Goal: Browse casually: Explore the website without a specific task or goal

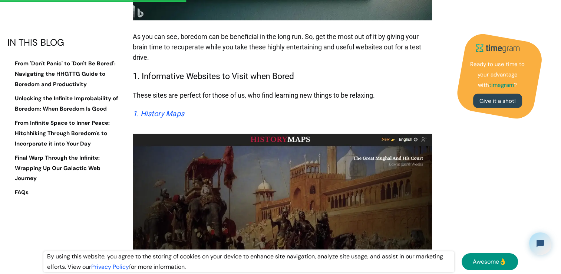
scroll to position [1655, 0]
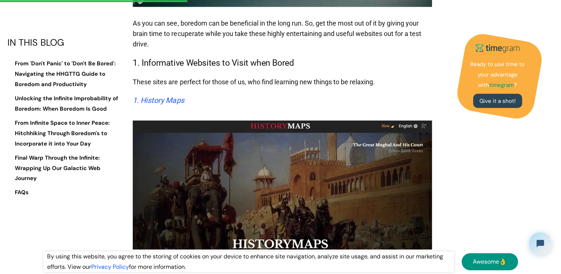
click at [157, 96] on em "1. History Maps" at bounding box center [158, 100] width 51 height 9
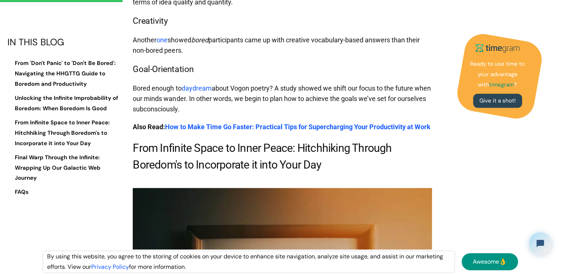
scroll to position [1175, 0]
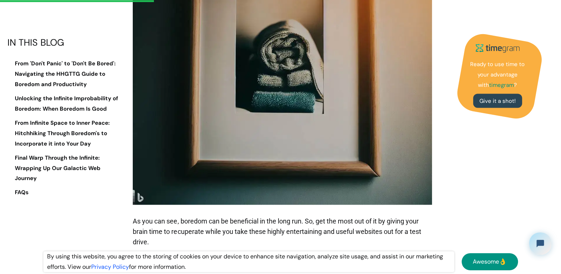
scroll to position [1614, 0]
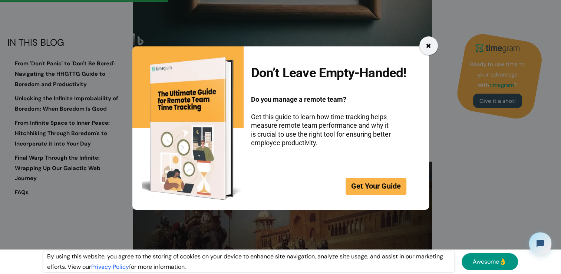
click at [425, 46] on div "✖" at bounding box center [429, 45] width 19 height 19
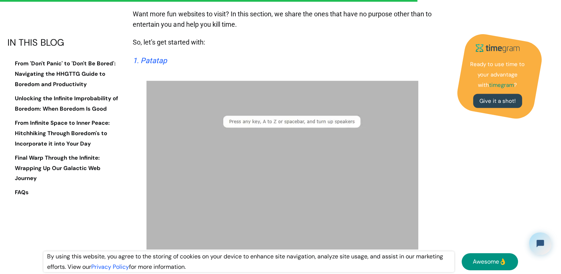
scroll to position [4624, 0]
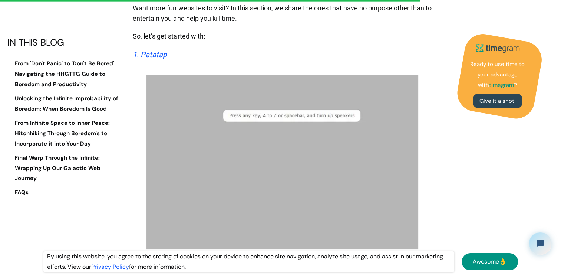
click at [154, 50] on em "1. Patatap" at bounding box center [150, 54] width 34 height 9
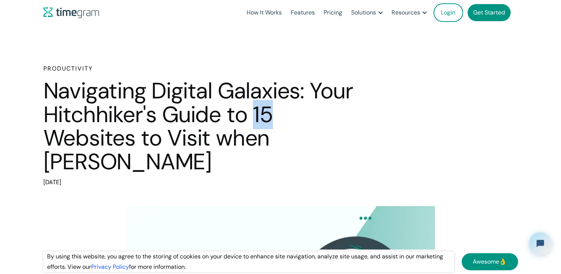
drag, startPoint x: 272, startPoint y: 118, endPoint x: 252, endPoint y: 122, distance: 19.7
click at [252, 122] on h1 "Navigating Digital Galaxies: Your Hitchhiker's Guide to 15 Websites to Visit wh…" at bounding box center [199, 126] width 312 height 94
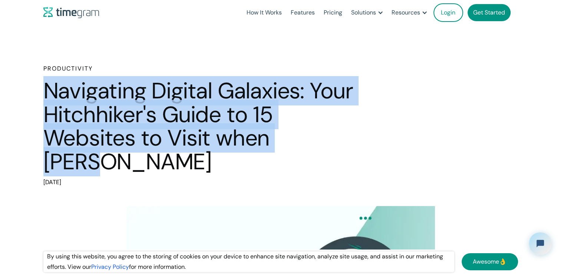
drag, startPoint x: 44, startPoint y: 90, endPoint x: 348, endPoint y: 130, distance: 306.6
click at [348, 130] on h1 "Navigating Digital Galaxies: Your Hitchhiker's Guide to 15 Websites to Visit wh…" at bounding box center [199, 126] width 312 height 94
click at [347, 132] on h1 "Navigating Digital Galaxies: Your Hitchhiker's Guide to 15 Websites to Visit wh…" at bounding box center [199, 126] width 312 height 94
click at [343, 136] on h1 "Navigating Digital Galaxies: Your Hitchhiker's Guide to 15 Websites to Visit wh…" at bounding box center [199, 126] width 312 height 94
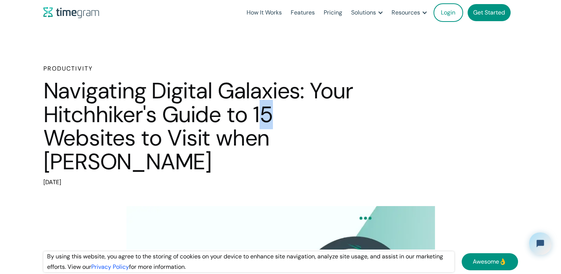
drag, startPoint x: 268, startPoint y: 114, endPoint x: 261, endPoint y: 114, distance: 6.7
click at [261, 114] on h1 "Navigating Digital Galaxies: Your Hitchhiker's Guide to 15 Websites to Visit wh…" at bounding box center [199, 126] width 312 height 94
click at [264, 114] on h1 "Navigating Digital Galaxies: Your Hitchhiker's Guide to 15 Websites to Visit wh…" at bounding box center [199, 126] width 312 height 94
click at [275, 115] on h1 "Navigating Digital Galaxies: Your Hitchhiker's Guide to 15 Websites to Visit wh…" at bounding box center [199, 126] width 312 height 94
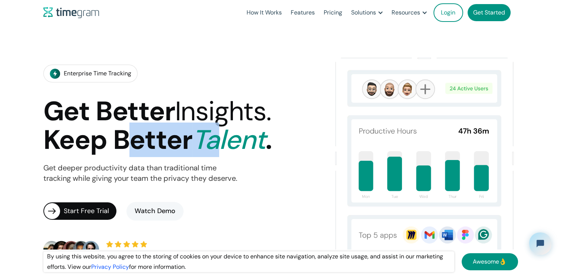
drag, startPoint x: 122, startPoint y: 139, endPoint x: 274, endPoint y: 137, distance: 151.8
click at [272, 137] on h1 "Get Better Insights. Keep Better Talent ." at bounding box center [157, 125] width 229 height 57
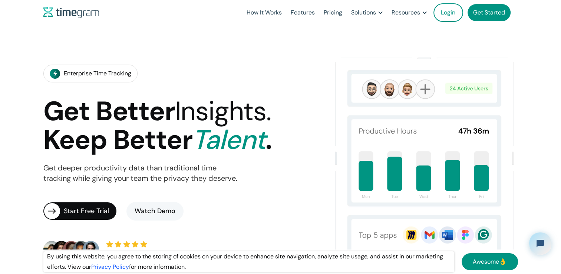
drag, startPoint x: 274, startPoint y: 137, endPoint x: 240, endPoint y: 191, distance: 63.3
click at [240, 192] on div "Enterprise Time Tracking Get Better Insights. Keep Better Talent . Get deeper p…" at bounding box center [183, 161] width 281 height 217
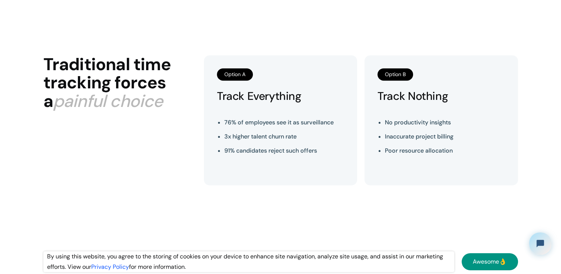
scroll to position [371, 0]
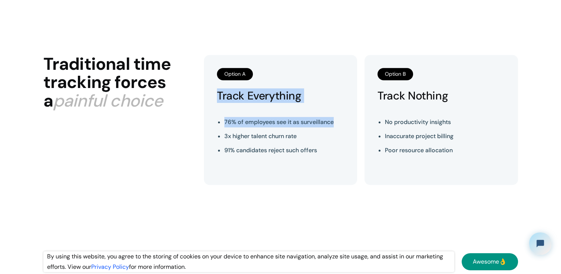
drag, startPoint x: 219, startPoint y: 96, endPoint x: 343, endPoint y: 122, distance: 126.7
click at [343, 122] on div "Option A Track Everything 76% of employees see it as surveillance 3x higher tal…" at bounding box center [280, 120] width 153 height 130
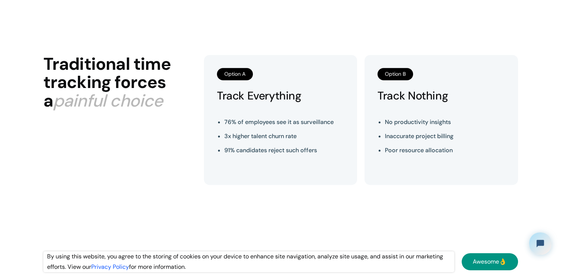
drag, startPoint x: 343, startPoint y: 122, endPoint x: 301, endPoint y: 144, distance: 47.8
click at [301, 144] on ul "76% of employees see it as surveillance 3x higher talent churn rate 91% candida…" at bounding box center [279, 136] width 109 height 46
drag, startPoint x: 303, startPoint y: 137, endPoint x: 220, endPoint y: 139, distance: 83.2
click at [225, 139] on li "3x higher talent churn rate" at bounding box center [279, 136] width 109 height 10
drag, startPoint x: 220, startPoint y: 139, endPoint x: 223, endPoint y: 149, distance: 10.6
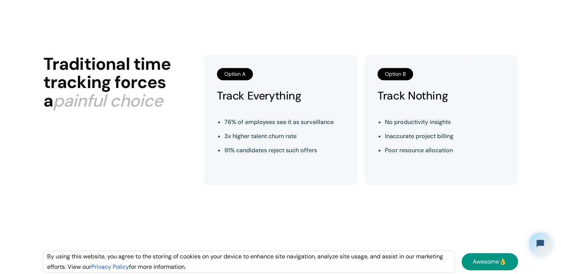
click at [223, 149] on div "Option A Track Everything 76% of employees see it as surveillance 3x higher tal…" at bounding box center [280, 120] width 153 height 130
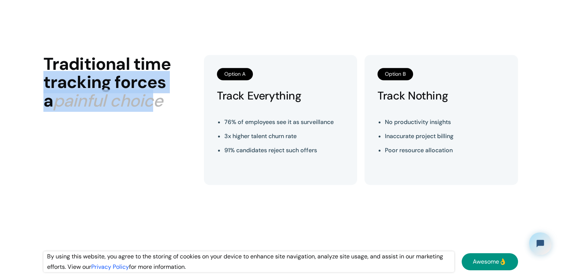
drag, startPoint x: 45, startPoint y: 82, endPoint x: 143, endPoint y: 99, distance: 99.3
click at [143, 99] on h2 "Traditional time tracking forces a painful choice" at bounding box center [119, 82] width 153 height 55
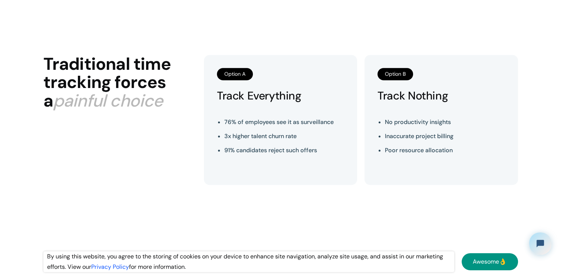
drag, startPoint x: 143, startPoint y: 99, endPoint x: 153, endPoint y: 107, distance: 13.4
click at [153, 107] on h2 "Traditional time tracking forces a painful choice" at bounding box center [119, 82] width 153 height 55
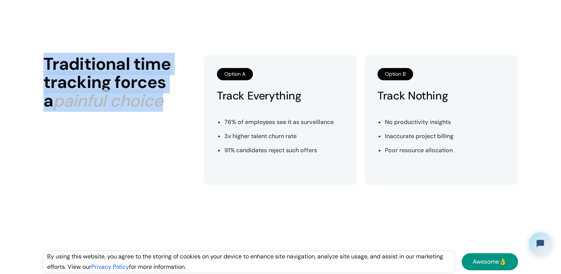
drag, startPoint x: 156, startPoint y: 101, endPoint x: 40, endPoint y: 66, distance: 121.1
click at [40, 66] on section "Traditional time tracking forces a painful choice Option A Track Everything 76%…" at bounding box center [280, 120] width 561 height 274
drag, startPoint x: 40, startPoint y: 66, endPoint x: 25, endPoint y: 83, distance: 23.1
click at [25, 83] on section "Traditional time tracking forces a painful choice Option A Track Everything 76%…" at bounding box center [280, 120] width 561 height 274
click at [30, 77] on section "Traditional time tracking forces a painful choice Option A Track Everything 76%…" at bounding box center [280, 120] width 561 height 274
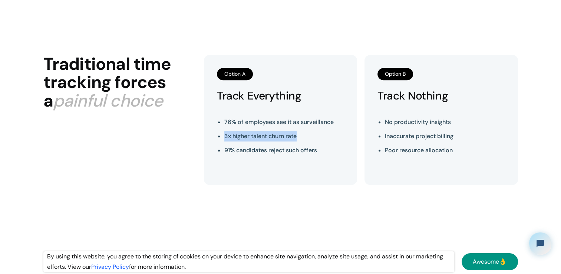
drag, startPoint x: 224, startPoint y: 137, endPoint x: 304, endPoint y: 140, distance: 80.2
click at [304, 140] on li "3x higher talent churn rate" at bounding box center [279, 136] width 109 height 10
drag, startPoint x: 304, startPoint y: 140, endPoint x: 254, endPoint y: 149, distance: 51.3
click at [254, 149] on li "91% candidates reject such offers" at bounding box center [279, 150] width 109 height 10
drag, startPoint x: 224, startPoint y: 152, endPoint x: 315, endPoint y: 151, distance: 91.3
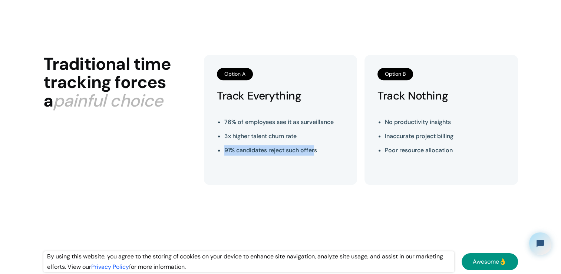
click at [315, 151] on li "91% candidates reject such offers" at bounding box center [279, 150] width 109 height 10
drag, startPoint x: 316, startPoint y: 151, endPoint x: 324, endPoint y: 161, distance: 12.7
click at [324, 161] on div "Option A Track Everything 76% of employees see it as surveillance 3x higher tal…" at bounding box center [280, 120] width 153 height 130
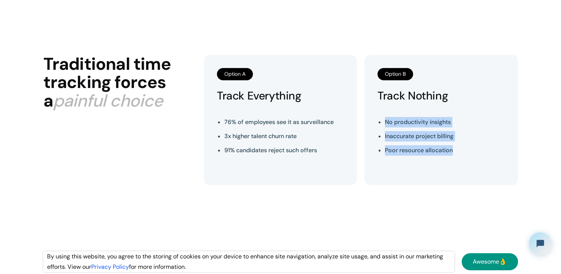
drag, startPoint x: 384, startPoint y: 123, endPoint x: 485, endPoint y: 155, distance: 105.9
click at [485, 155] on div "Option B Track Nothing No productivity insights Inaccurate project billing Poor…" at bounding box center [441, 120] width 153 height 130
drag, startPoint x: 485, startPoint y: 155, endPoint x: 414, endPoint y: 180, distance: 75.9
click at [414, 180] on div "Option B Track Nothing No productivity insights Inaccurate project billing Poor…" at bounding box center [441, 120] width 153 height 130
click at [407, 178] on div "Option B Track Nothing No productivity insights Inaccurate project billing Poor…" at bounding box center [441, 120] width 153 height 130
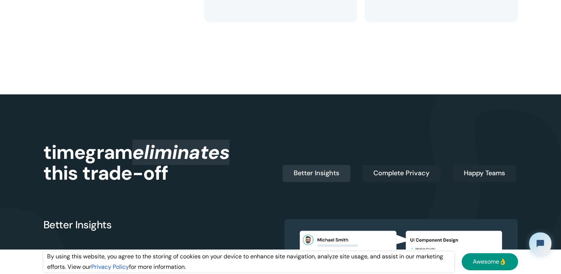
scroll to position [631, 0]
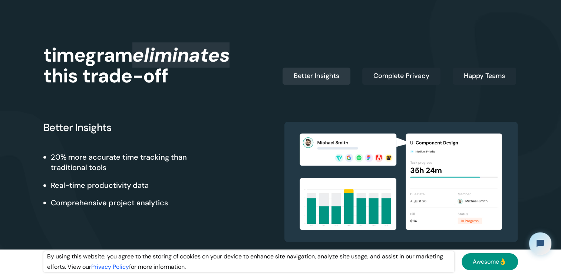
click at [334, 76] on div "Better Insights" at bounding box center [317, 76] width 46 height 10
click at [384, 73] on div "Complete Privacy" at bounding box center [402, 76] width 56 height 10
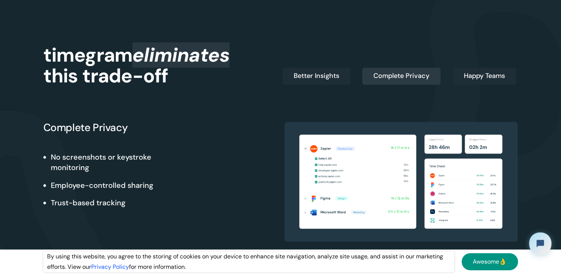
click at [309, 78] on div "Better Insights" at bounding box center [317, 76] width 46 height 10
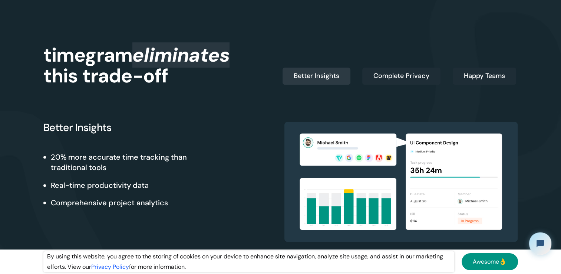
click at [383, 75] on div "Complete Privacy" at bounding box center [402, 76] width 56 height 10
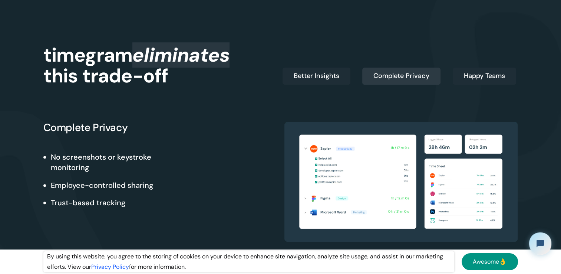
click at [454, 74] on link "Happy Teams" at bounding box center [484, 76] width 63 height 17
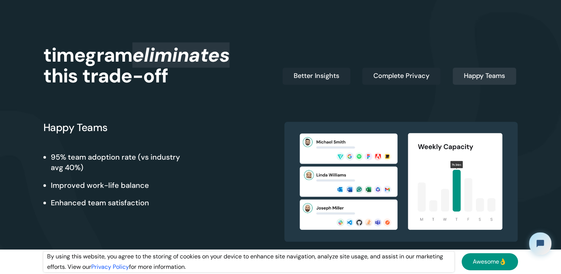
click at [398, 76] on div "Complete Privacy" at bounding box center [402, 76] width 56 height 10
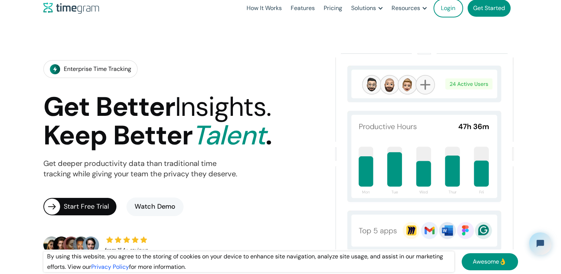
scroll to position [0, 0]
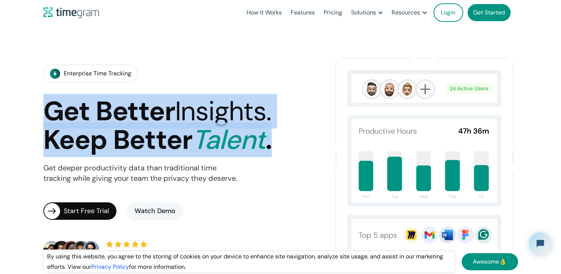
drag, startPoint x: 277, startPoint y: 137, endPoint x: 48, endPoint y: 113, distance: 230.2
click at [48, 113] on h1 "Get Better Insights. Keep Better Talent ." at bounding box center [157, 125] width 229 height 57
click at [48, 115] on h1 "Get Better Insights. Keep Better Talent ." at bounding box center [157, 125] width 229 height 57
click at [59, 110] on h1 "Get Better Insights. Keep Better Talent ." at bounding box center [157, 125] width 229 height 57
drag, startPoint x: 48, startPoint y: 111, endPoint x: 288, endPoint y: 137, distance: 241.1
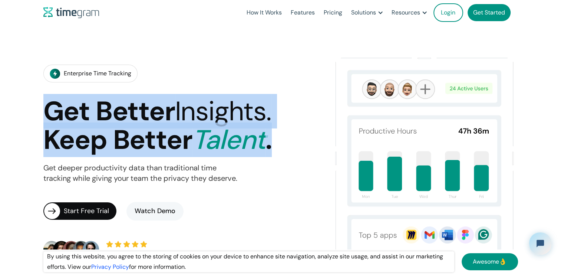
click at [288, 137] on div "Enterprise Time Tracking Get Better Insights. Keep Better Talent . Get deeper p…" at bounding box center [183, 161] width 281 height 217
drag, startPoint x: 288, startPoint y: 137, endPoint x: 287, endPoint y: 148, distance: 11.9
click at [287, 148] on div "Enterprise Time Tracking Get Better Insights. Keep Better Talent . Get deeper p…" at bounding box center [183, 161] width 281 height 217
click at [287, 140] on div "Enterprise Time Tracking Get Better Insights. Keep Better Talent . Get deeper p…" at bounding box center [183, 161] width 281 height 217
drag, startPoint x: 283, startPoint y: 138, endPoint x: 46, endPoint y: 117, distance: 238.2
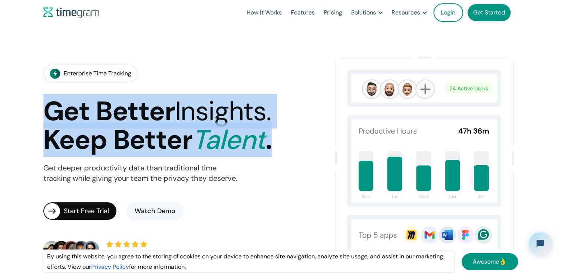
click at [46, 117] on div "Enterprise Time Tracking Get Better Insights. Keep Better Talent . Get deeper p…" at bounding box center [183, 161] width 281 height 217
drag, startPoint x: 46, startPoint y: 117, endPoint x: 42, endPoint y: 118, distance: 4.3
click at [41, 119] on section "Enterprise Time Tracking Get Better Insights. Keep Better Talent . Get deeper p…" at bounding box center [280, 162] width 561 height 274
click at [42, 112] on section "Enterprise Time Tracking Get Better Insights. Keep Better Talent . Get deeper p…" at bounding box center [280, 162] width 561 height 274
drag, startPoint x: 44, startPoint y: 111, endPoint x: 302, endPoint y: 135, distance: 259.1
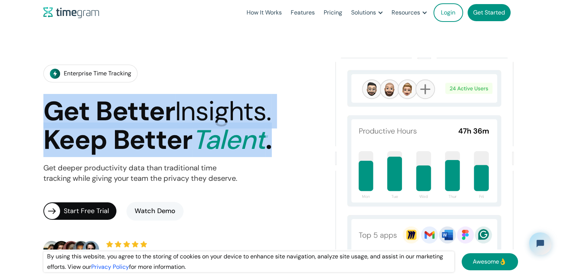
click at [302, 135] on div "Enterprise Time Tracking Get Better Insights. Keep Better Talent . Get deeper p…" at bounding box center [183, 161] width 281 height 217
drag, startPoint x: 302, startPoint y: 135, endPoint x: 288, endPoint y: 152, distance: 21.9
click at [288, 152] on div "Enterprise Time Tracking Get Better Insights. Keep Better Talent . Get deeper p…" at bounding box center [183, 161] width 281 height 217
click at [284, 146] on div "Enterprise Time Tracking Get Better Insights. Keep Better Talent . Get deeper p…" at bounding box center [183, 161] width 281 height 217
drag, startPoint x: 284, startPoint y: 143, endPoint x: -1, endPoint y: 102, distance: 288.8
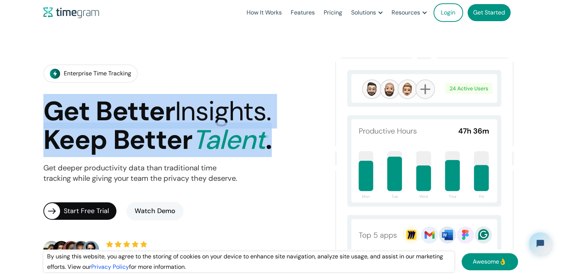
click at [0, 102] on html "By using this website, you agree to the storing of cookies on your device to en…" at bounding box center [280, 137] width 561 height 274
click at [36, 109] on section "Enterprise Time Tracking Get Better Insights. Keep Better Talent . Get deeper p…" at bounding box center [280, 162] width 561 height 274
drag, startPoint x: 63, startPoint y: 111, endPoint x: 302, endPoint y: 134, distance: 240.5
click at [302, 134] on section "Enterprise Time Tracking Get Better Insights. Keep Better Talent . Get deeper p…" at bounding box center [280, 162] width 561 height 274
drag, startPoint x: 302, startPoint y: 134, endPoint x: 298, endPoint y: 146, distance: 12.4
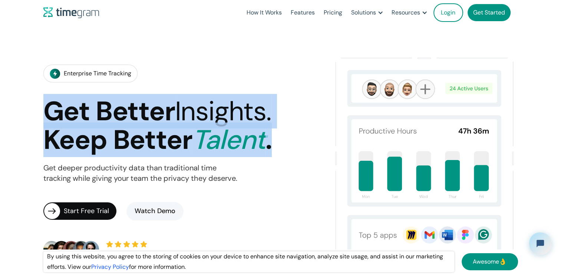
click at [298, 146] on div "Enterprise Time Tracking Get Better Insights. Keep Better Talent . Get deeper p…" at bounding box center [183, 161] width 281 height 217
click at [294, 142] on div "Enterprise Time Tracking Get Better Insights. Keep Better Talent . Get deeper p…" at bounding box center [183, 161] width 281 height 217
drag, startPoint x: 278, startPoint y: 124, endPoint x: 41, endPoint y: 115, distance: 236.6
click at [41, 115] on section "Enterprise Time Tracking Get Better Insights. Keep Better Talent . Get deeper p…" at bounding box center [280, 162] width 561 height 274
drag, startPoint x: 41, startPoint y: 115, endPoint x: 49, endPoint y: 112, distance: 8.0
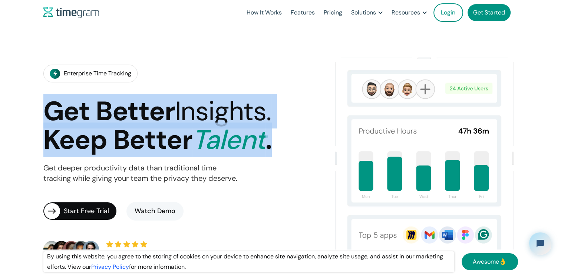
click at [49, 112] on h1 "Get Better Insights. Keep Better Talent ." at bounding box center [157, 125] width 229 height 57
click at [48, 116] on h1 "Get Better Insights. Keep Better Talent ." at bounding box center [157, 125] width 229 height 57
drag, startPoint x: 47, startPoint y: 113, endPoint x: 294, endPoint y: 136, distance: 248.2
click at [294, 136] on div "Enterprise Time Tracking Get Better Insights. Keep Better Talent . Get deeper p…" at bounding box center [183, 161] width 281 height 217
drag, startPoint x: 294, startPoint y: 136, endPoint x: 288, endPoint y: 152, distance: 16.9
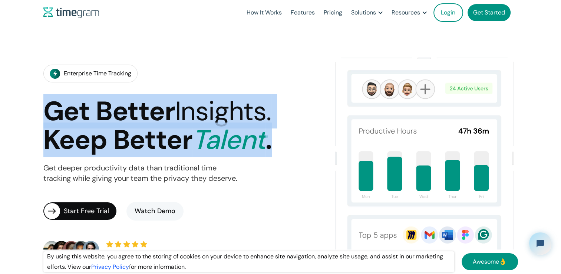
click at [288, 152] on div "Enterprise Time Tracking Get Better Insights. Keep Better Talent . Get deeper p…" at bounding box center [183, 161] width 281 height 217
click at [287, 144] on div "Enterprise Time Tracking Get Better Insights. Keep Better Talent . Get deeper p…" at bounding box center [183, 161] width 281 height 217
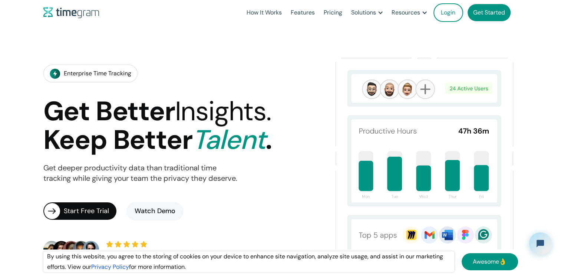
click at [272, 145] on h1 "Get Better Insights. Keep Better Talent ." at bounding box center [157, 125] width 229 height 57
drag, startPoint x: 275, startPoint y: 145, endPoint x: 268, endPoint y: 145, distance: 6.7
click at [266, 145] on span "Talent" at bounding box center [228, 139] width 73 height 35
drag, startPoint x: 268, startPoint y: 145, endPoint x: 271, endPoint y: 142, distance: 3.9
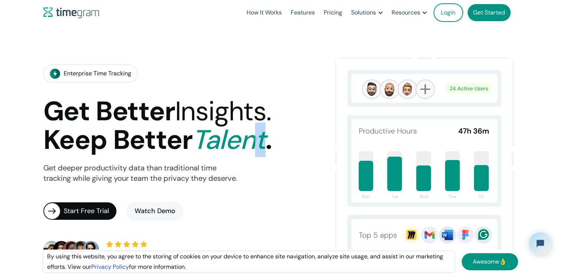
click at [266, 142] on span "Talent" at bounding box center [228, 139] width 73 height 35
click at [272, 143] on h1 "Get Better Insights. Keep Better Talent ." at bounding box center [157, 125] width 229 height 57
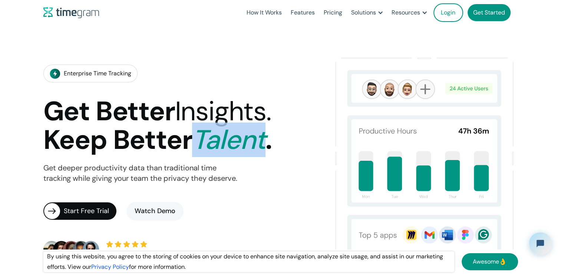
drag, startPoint x: 274, startPoint y: 143, endPoint x: 202, endPoint y: 143, distance: 71.6
click at [202, 143] on h1 "Get Better Insights. Keep Better Talent ." at bounding box center [157, 125] width 229 height 57
drag, startPoint x: 202, startPoint y: 143, endPoint x: 210, endPoint y: 147, distance: 9.0
click at [212, 146] on span "Talent" at bounding box center [228, 139] width 73 height 35
click at [204, 143] on span "Talent" at bounding box center [228, 139] width 73 height 35
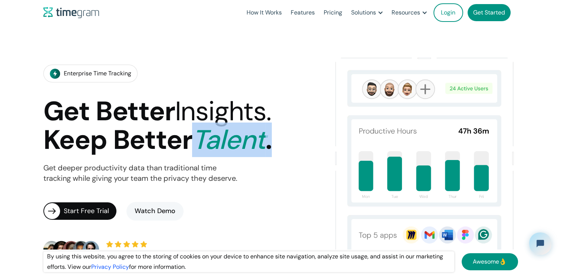
drag, startPoint x: 204, startPoint y: 140, endPoint x: 294, endPoint y: 143, distance: 89.9
click at [294, 143] on div "Enterprise Time Tracking Get Better Insights. Keep Better Talent . Get deeper p…" at bounding box center [183, 161] width 281 height 217
drag, startPoint x: 294, startPoint y: 143, endPoint x: 292, endPoint y: 153, distance: 10.1
click at [292, 153] on div "Enterprise Time Tracking Get Better Insights. Keep Better Talent . Get deeper p…" at bounding box center [183, 161] width 281 height 217
click at [290, 155] on div "Enterprise Time Tracking Get Better Insights. Keep Better Talent . Get deeper p…" at bounding box center [183, 161] width 281 height 217
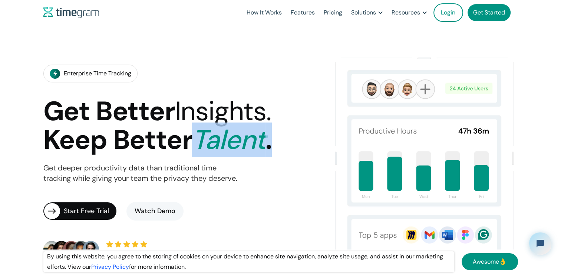
drag, startPoint x: 291, startPoint y: 145, endPoint x: 201, endPoint y: 146, distance: 90.2
click at [201, 146] on div "Enterprise Time Tracking Get Better Insights. Keep Better Talent . Get deeper p…" at bounding box center [183, 161] width 281 height 217
click at [203, 145] on span "Talent" at bounding box center [228, 139] width 73 height 35
click at [203, 144] on span "Talent" at bounding box center [228, 139] width 73 height 35
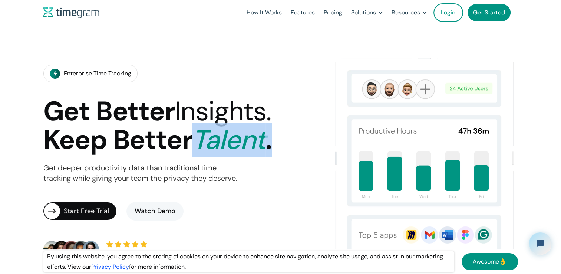
click at [203, 142] on span "Talent" at bounding box center [228, 139] width 73 height 35
drag, startPoint x: 203, startPoint y: 139, endPoint x: 285, endPoint y: 148, distance: 82.5
click at [285, 148] on div "Enterprise Time Tracking Get Better Insights. Keep Better Talent . Get deeper p…" at bounding box center [183, 161] width 281 height 217
click at [288, 150] on div "Enterprise Time Tracking Get Better Insights. Keep Better Talent . Get deeper p…" at bounding box center [183, 161] width 281 height 217
click at [294, 143] on div "Enterprise Time Tracking Get Better Insights. Keep Better Talent . Get deeper p…" at bounding box center [183, 161] width 281 height 217
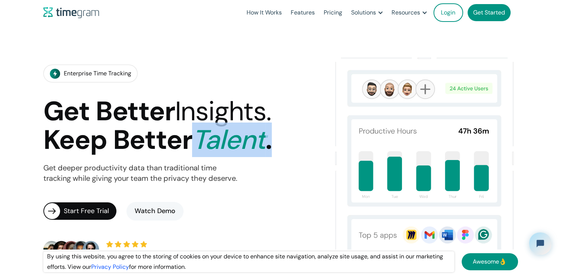
drag, startPoint x: 294, startPoint y: 143, endPoint x: 202, endPoint y: 141, distance: 91.7
click at [202, 141] on div "Enterprise Time Tracking Get Better Insights. Keep Better Talent . Get deeper p…" at bounding box center [183, 161] width 281 height 217
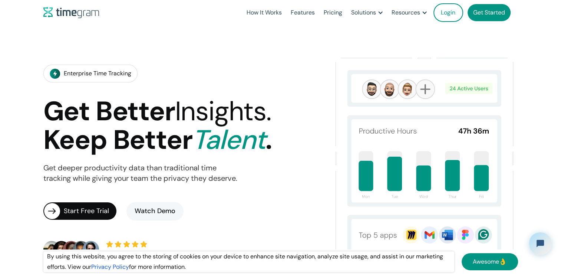
drag, startPoint x: 202, startPoint y: 141, endPoint x: 190, endPoint y: 142, distance: 11.6
click at [190, 142] on h1 "Get Better Insights. Keep Better Talent ." at bounding box center [157, 125] width 229 height 57
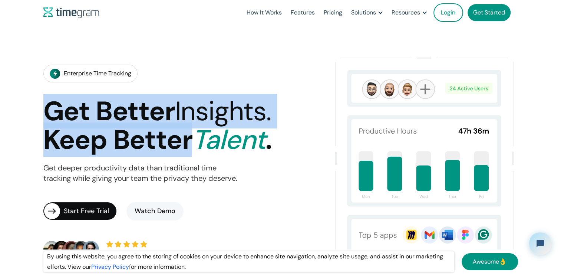
drag, startPoint x: 192, startPoint y: 141, endPoint x: 44, endPoint y: 115, distance: 150.7
click at [44, 115] on h1 "Get Better Insights. Keep Better Talent ." at bounding box center [157, 125] width 229 height 57
click at [46, 114] on h1 "Get Better Insights. Keep Better Talent ." at bounding box center [157, 125] width 229 height 57
click at [49, 112] on h1 "Get Better Insights. Keep Better Talent ." at bounding box center [157, 125] width 229 height 57
click at [48, 109] on h1 "Get Better Insights. Keep Better Talent ." at bounding box center [157, 125] width 229 height 57
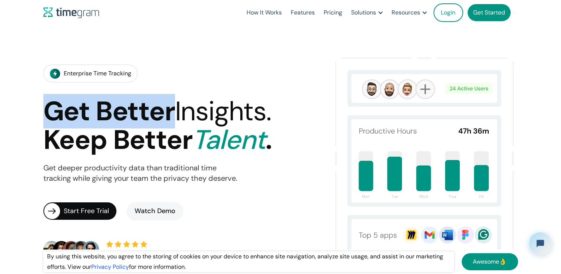
drag, startPoint x: 45, startPoint y: 111, endPoint x: 175, endPoint y: 109, distance: 129.5
click at [175, 109] on h1 "Get Better Insights. Keep Better Talent ." at bounding box center [157, 125] width 229 height 57
click at [173, 81] on div "Enterprise Time Tracking Get Better Insights. Keep Better Talent . Get deeper p…" at bounding box center [183, 161] width 281 height 217
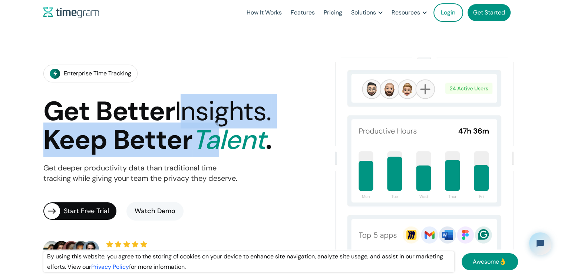
drag, startPoint x: 186, startPoint y: 108, endPoint x: 227, endPoint y: 131, distance: 47.7
click at [227, 131] on h1 "Get Better Insights. Keep Better Talent ." at bounding box center [157, 125] width 229 height 57
drag, startPoint x: 227, startPoint y: 131, endPoint x: 189, endPoint y: 117, distance: 40.5
click at [189, 117] on span "Insights." at bounding box center [223, 111] width 96 height 35
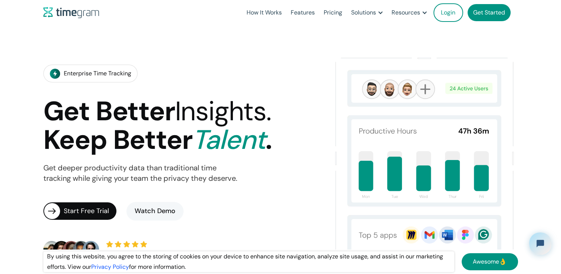
click at [183, 112] on span "Insights." at bounding box center [223, 111] width 96 height 35
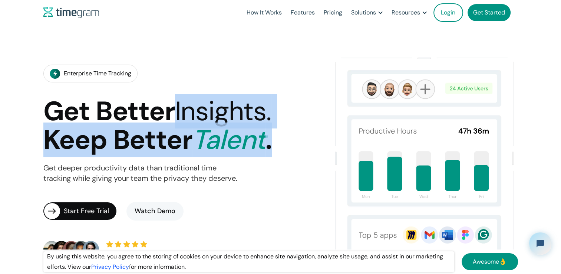
drag, startPoint x: 183, startPoint y: 111, endPoint x: 294, endPoint y: 151, distance: 118.5
click at [294, 151] on div "Enterprise Time Tracking Get Better Insights. Keep Better Talent . Get deeper p…" at bounding box center [183, 161] width 281 height 217
drag, startPoint x: 294, startPoint y: 151, endPoint x: 297, endPoint y: 189, distance: 37.9
click at [297, 189] on div "Enterprise Time Tracking Get Better Insights. Keep Better Talent . Get deeper p…" at bounding box center [183, 161] width 281 height 217
click at [273, 169] on div "Enterprise Time Tracking Get Better Insights. Keep Better Talent . Get deeper p…" at bounding box center [183, 161] width 281 height 217
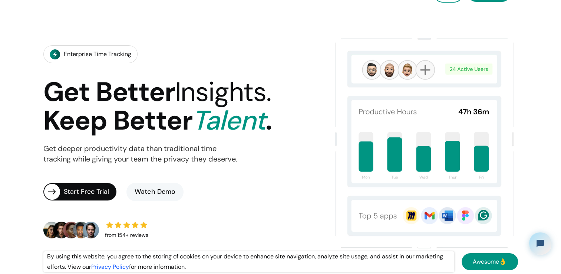
scroll to position [37, 0]
